Goal: Use online tool/utility: Utilize a website feature to perform a specific function

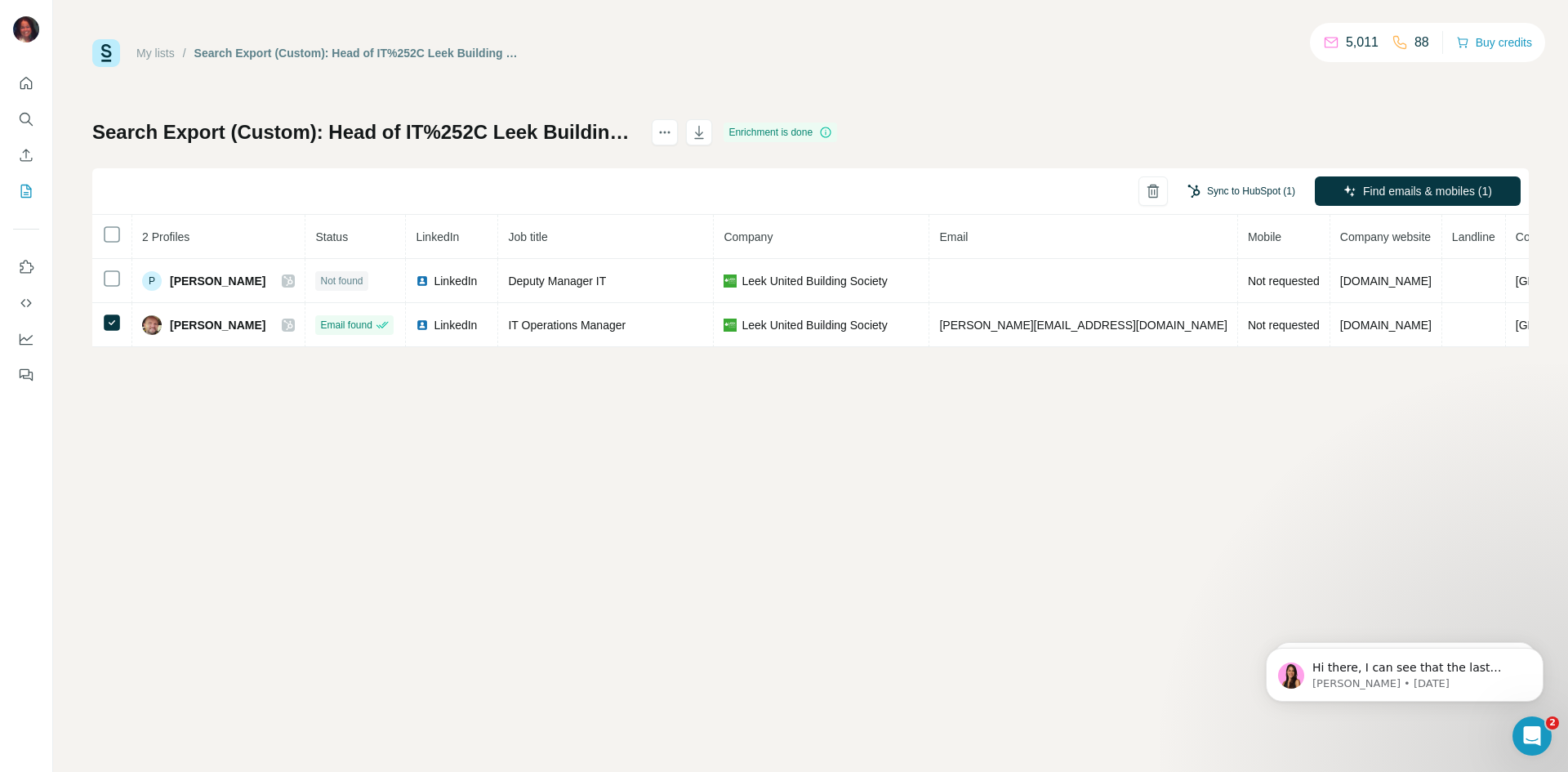
click at [1233, 184] on button "Sync to HubSpot (1)" at bounding box center [1242, 191] width 131 height 25
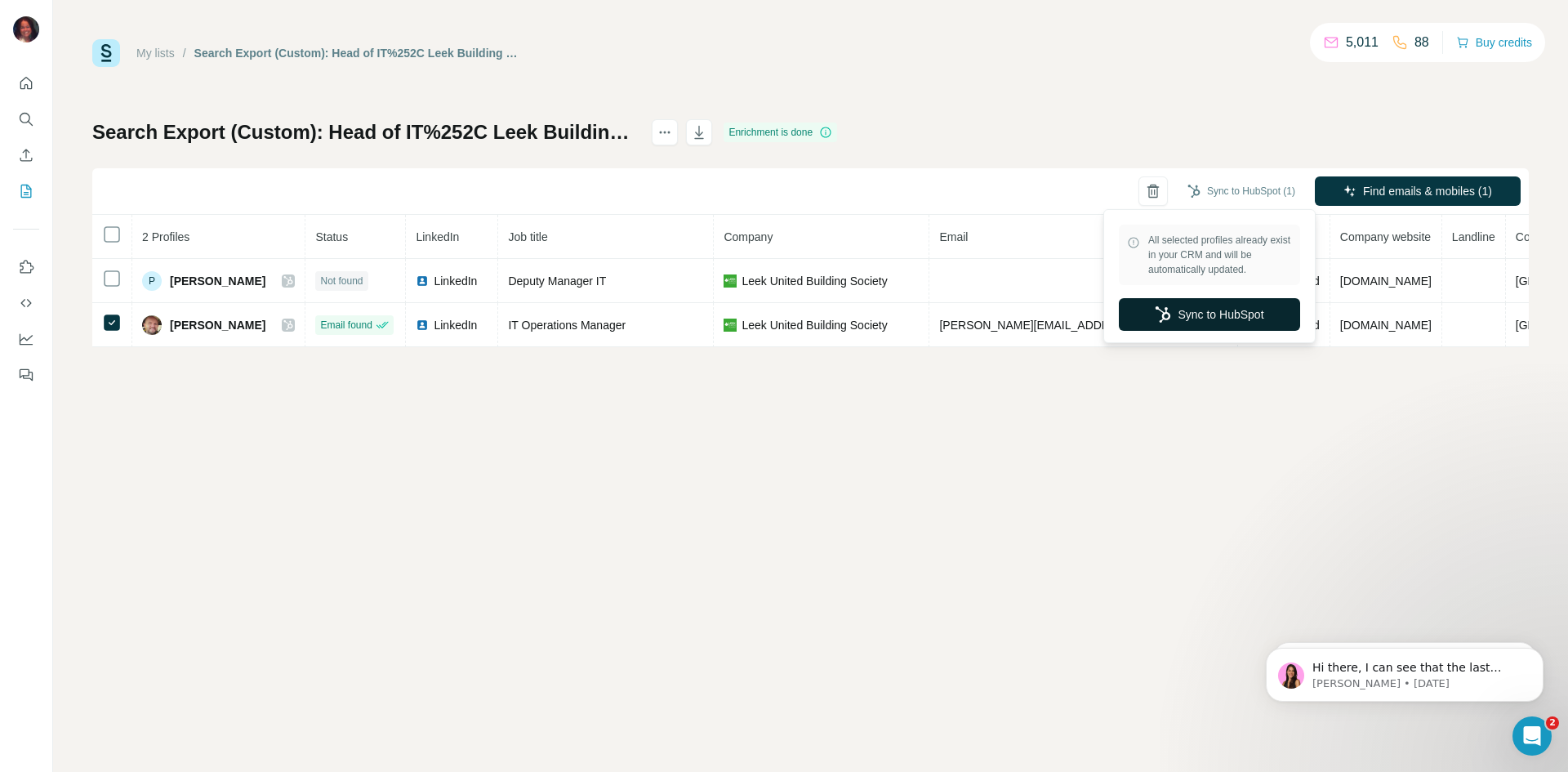
click at [1208, 318] on button "Sync to HubSpot" at bounding box center [1209, 314] width 181 height 32
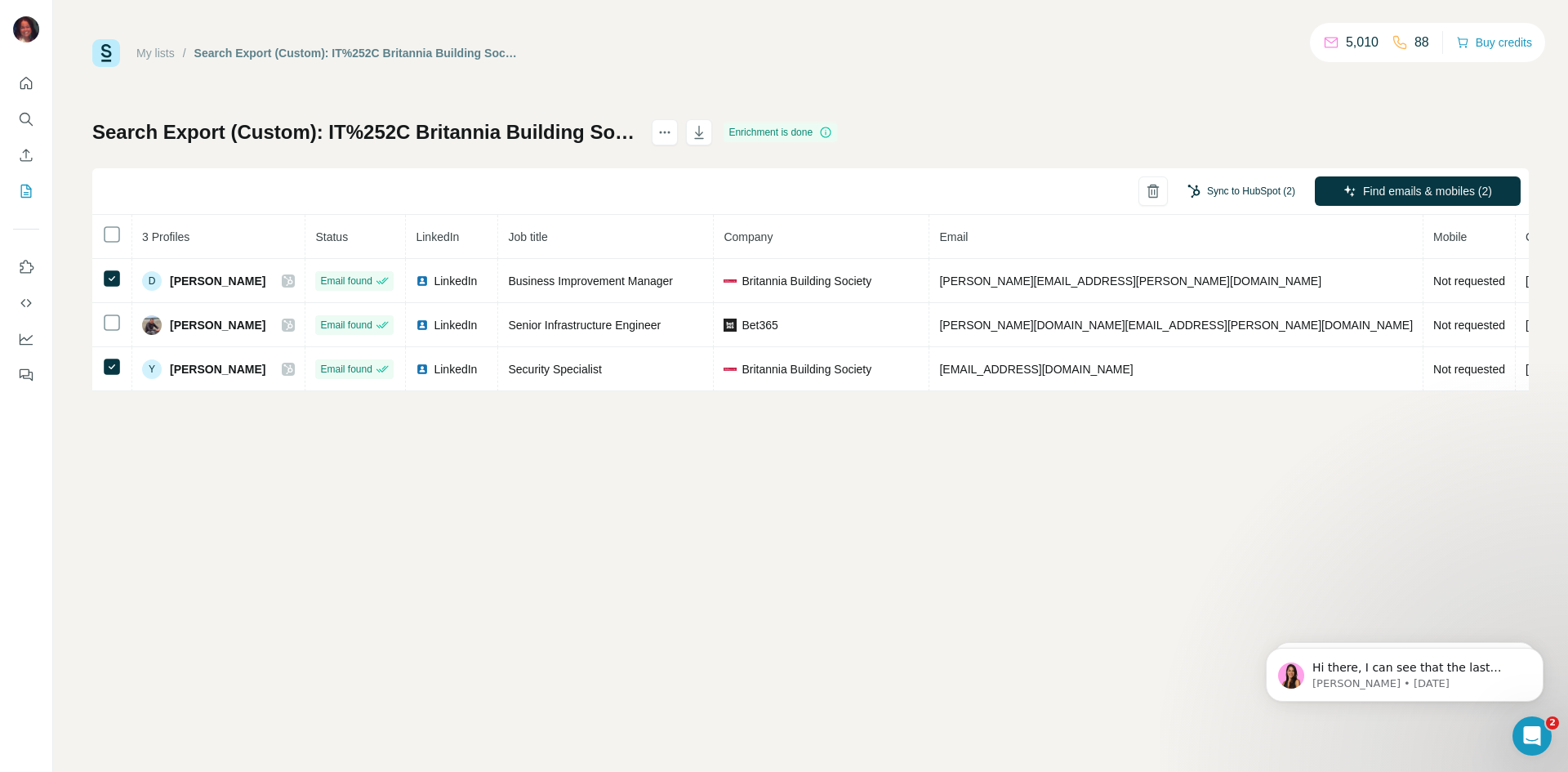
click at [1253, 184] on button "Sync to HubSpot (2)" at bounding box center [1242, 191] width 131 height 25
click at [1213, 309] on button "Sync to HubSpot" at bounding box center [1209, 314] width 181 height 32
